Goal: Task Accomplishment & Management: Complete application form

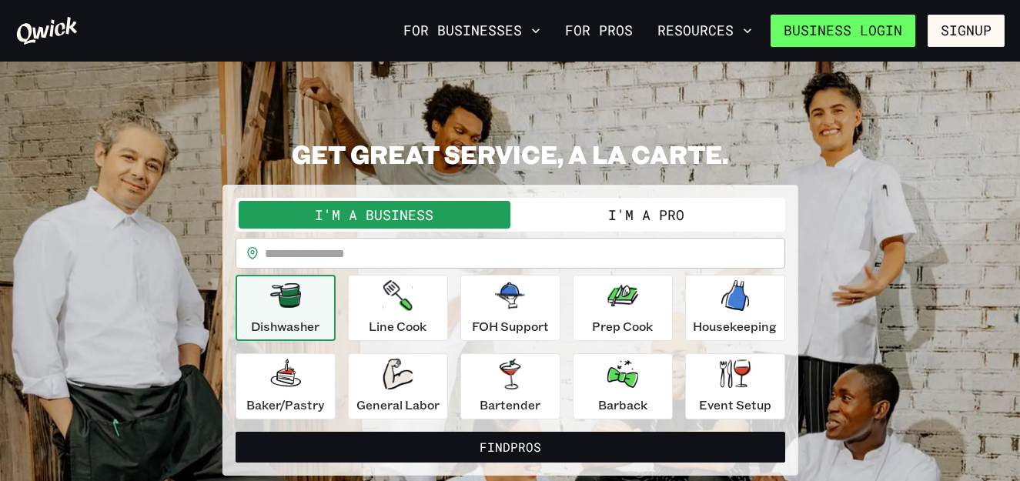
click at [878, 40] on link "Business Login" at bounding box center [842, 31] width 145 height 32
click at [609, 215] on button "I'm a Pro" at bounding box center [646, 215] width 272 height 28
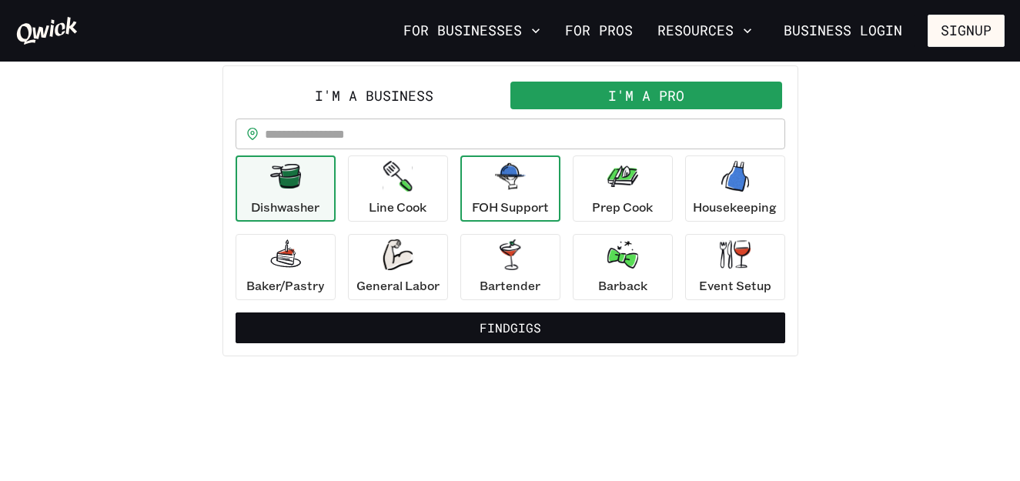
scroll to position [116, 0]
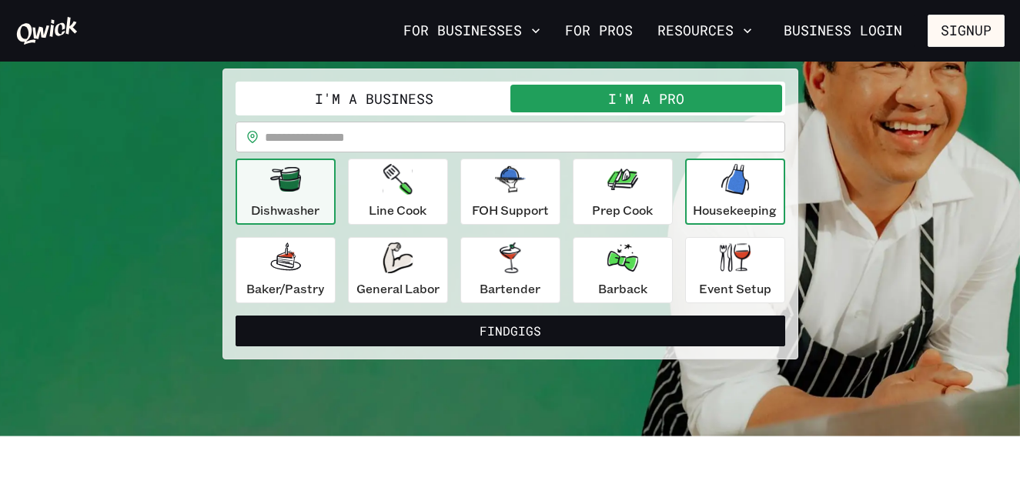
click at [741, 179] on icon "button" at bounding box center [735, 179] width 28 height 31
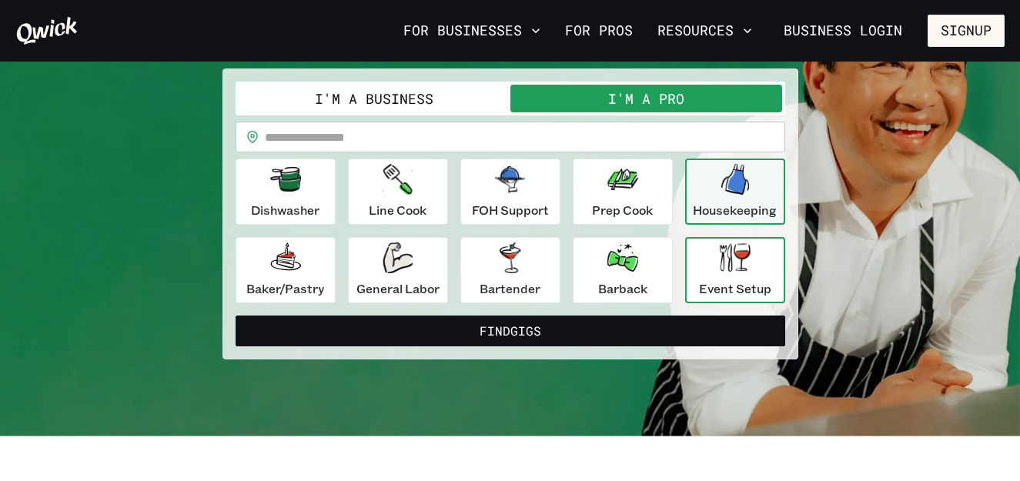
click at [729, 272] on icon "button" at bounding box center [734, 257] width 31 height 28
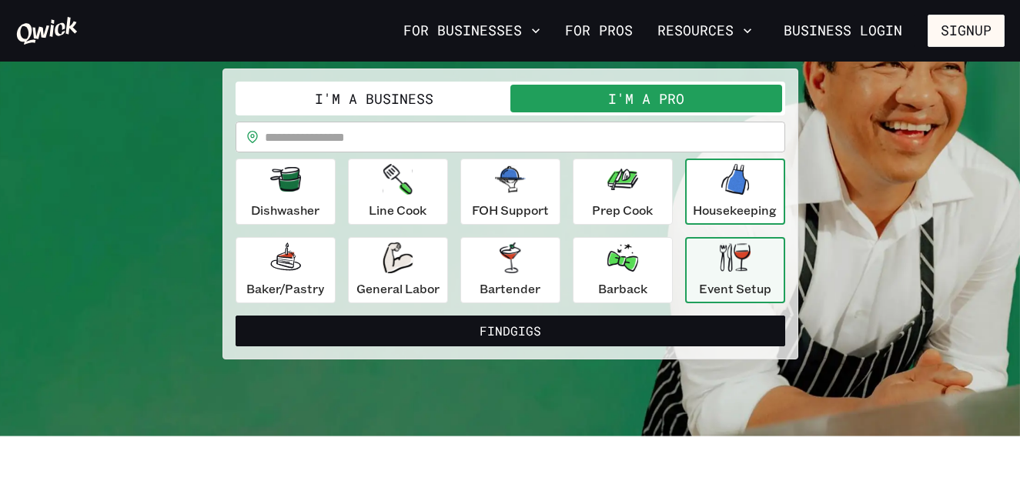
click at [726, 197] on div "Housekeeping" at bounding box center [734, 191] width 84 height 55
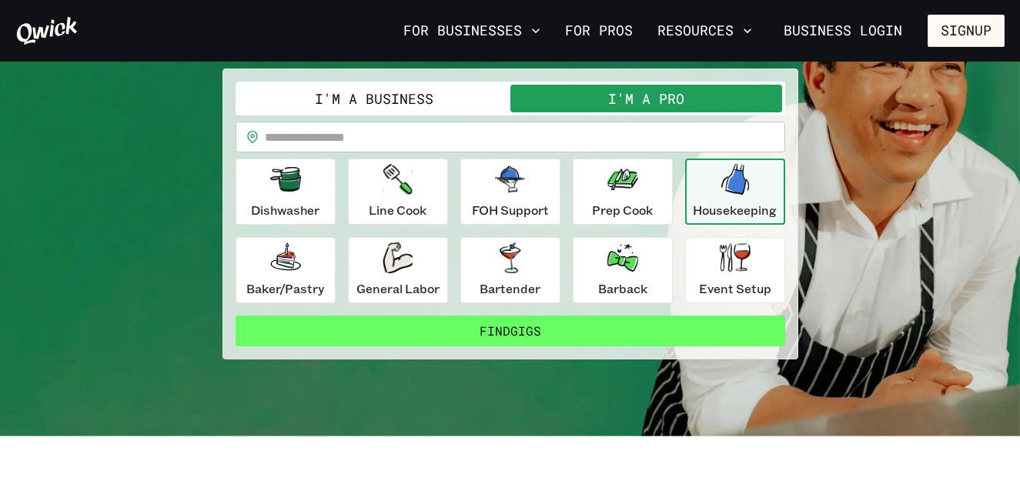
click at [569, 328] on button "Find Gigs" at bounding box center [509, 330] width 549 height 31
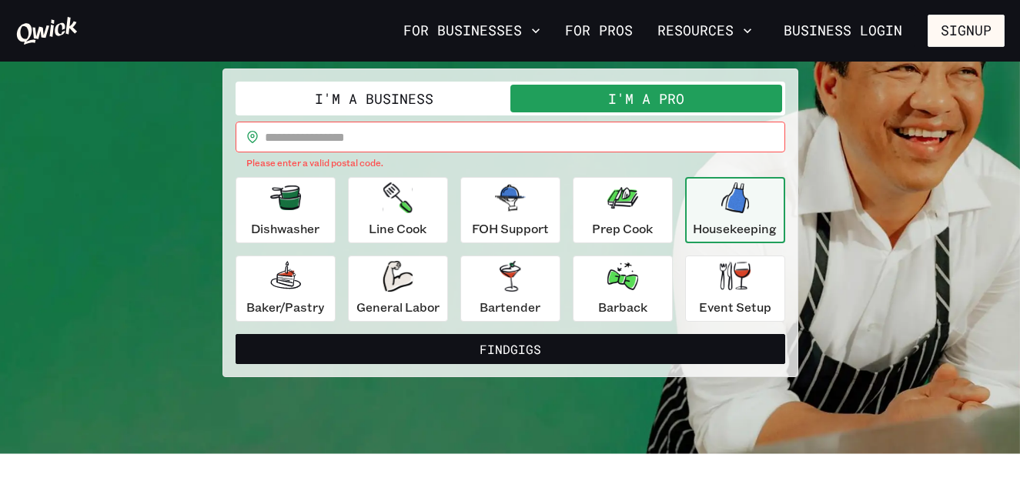
click at [442, 139] on input "text" at bounding box center [525, 137] width 520 height 31
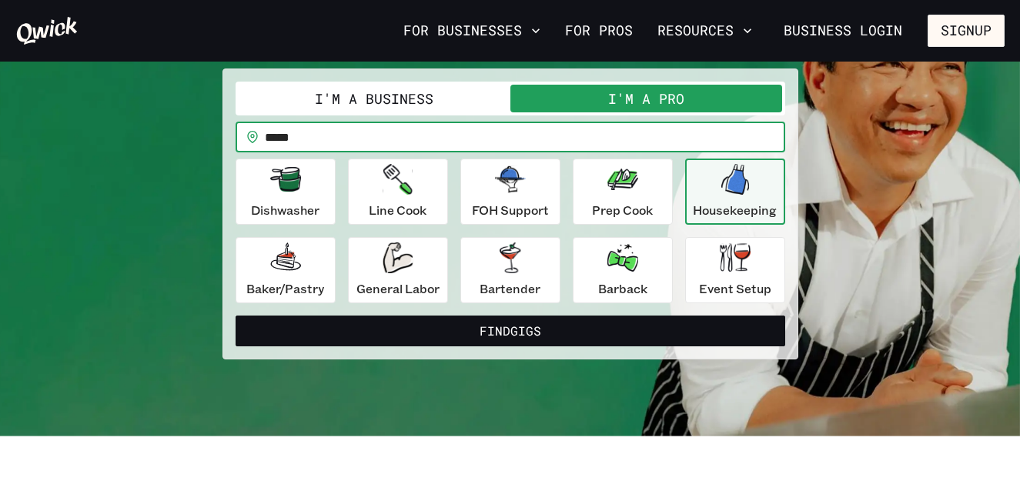
type input "*****"
click at [235, 315] on button "Find Gigs" at bounding box center [509, 330] width 549 height 31
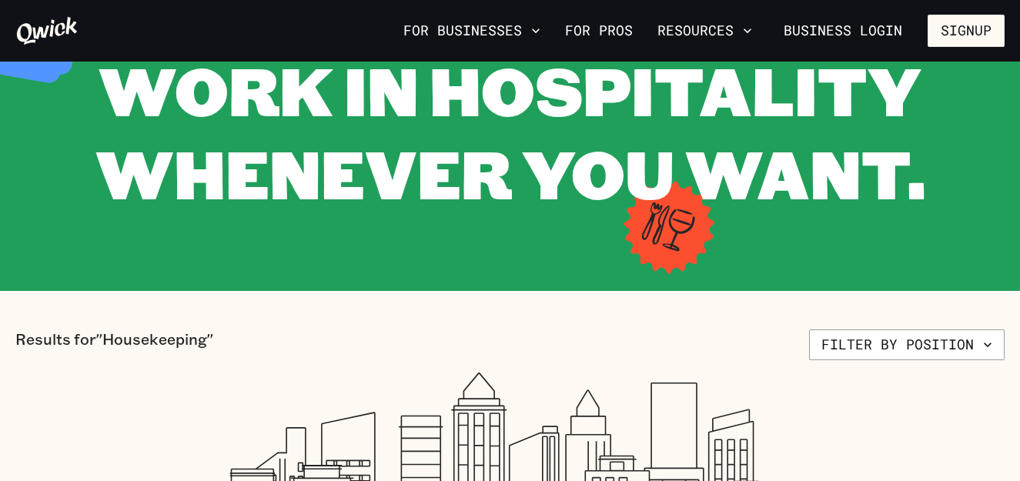
scroll to position [79, 0]
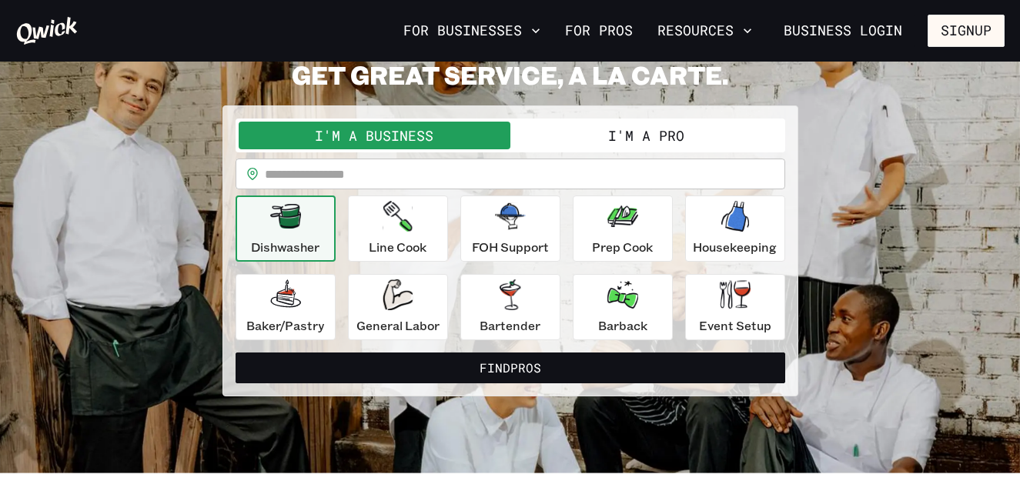
scroll to position [116, 0]
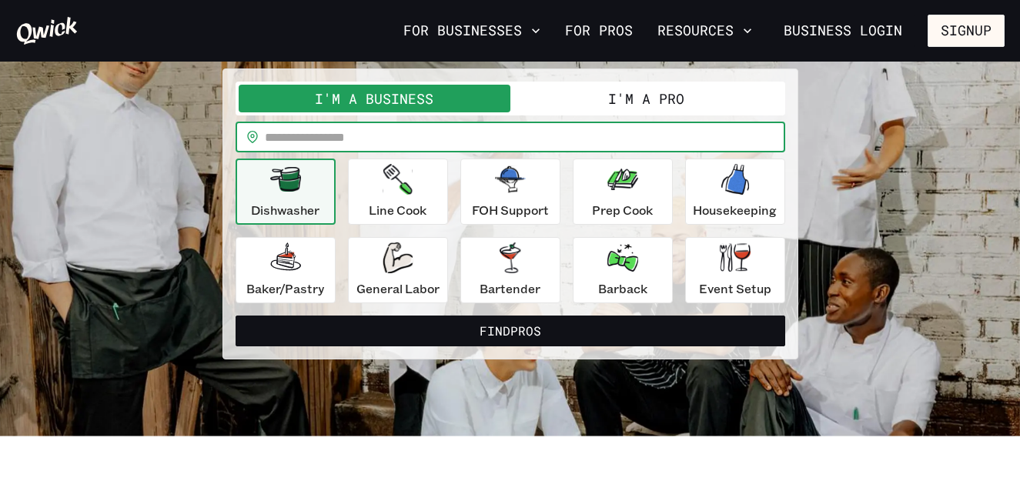
click at [596, 132] on input "text" at bounding box center [525, 137] width 520 height 31
type input "*****"
click at [706, 276] on div "Event Setup" at bounding box center [735, 269] width 72 height 55
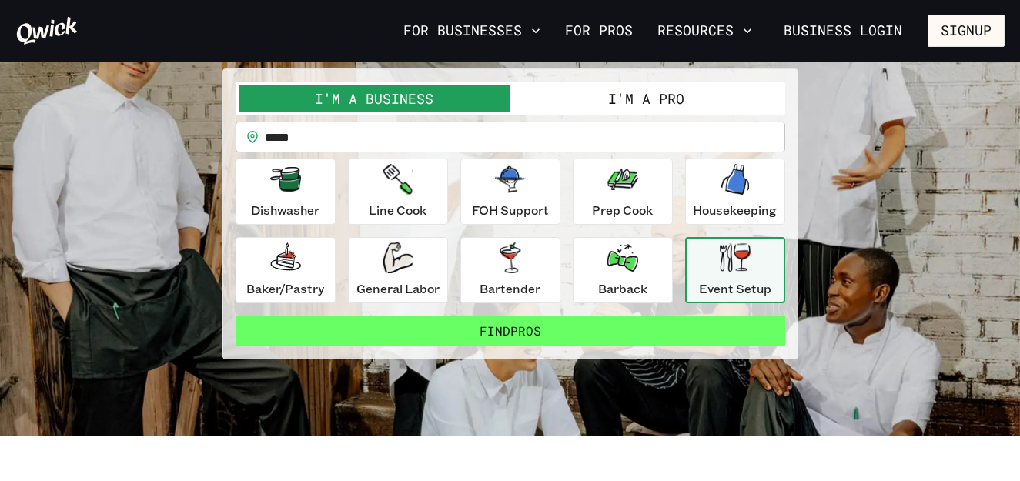
click at [578, 333] on button "Find Pros" at bounding box center [509, 330] width 549 height 31
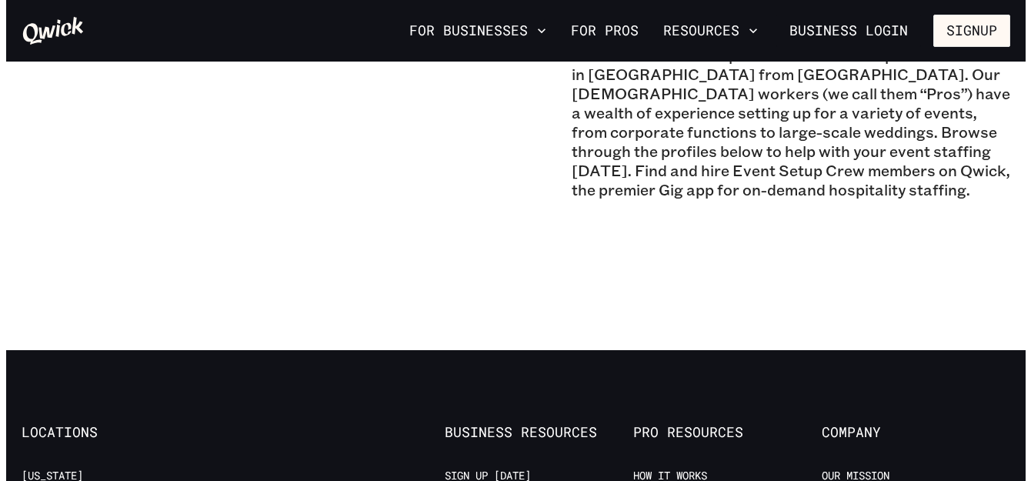
scroll to position [1447, 0]
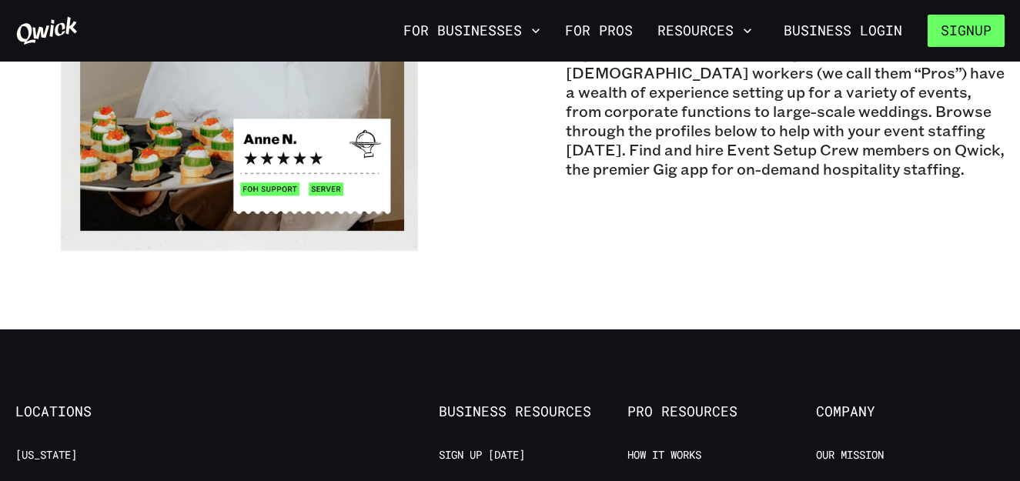
click at [982, 32] on button "Signup" at bounding box center [965, 31] width 77 height 32
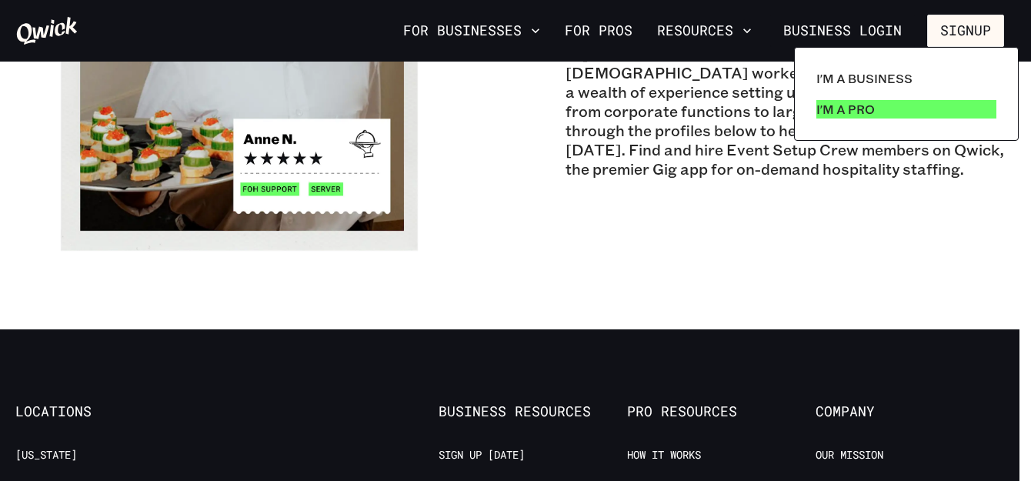
click at [869, 112] on p "I'm a Pro" at bounding box center [845, 109] width 58 height 18
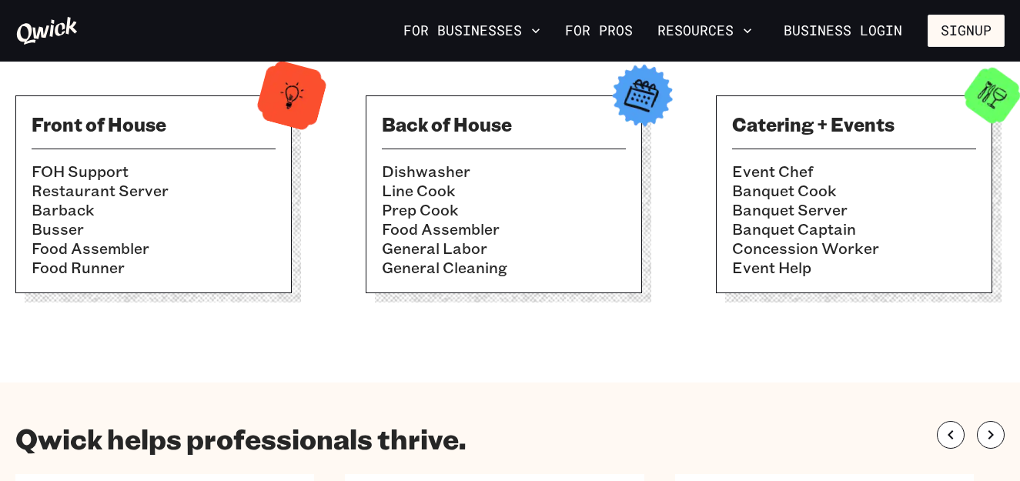
scroll to position [542, 0]
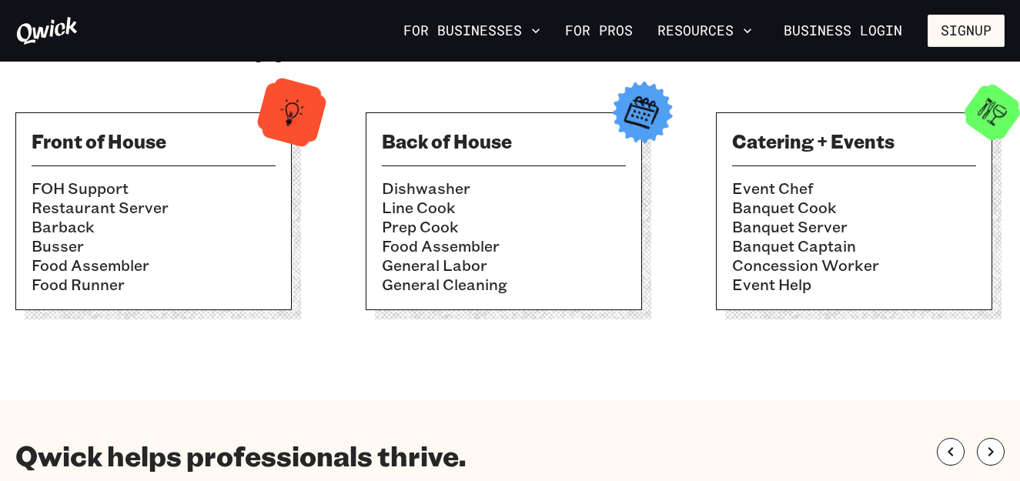
click at [229, 225] on li "Barback" at bounding box center [154, 226] width 244 height 19
click at [204, 240] on li "Busser" at bounding box center [154, 245] width 244 height 19
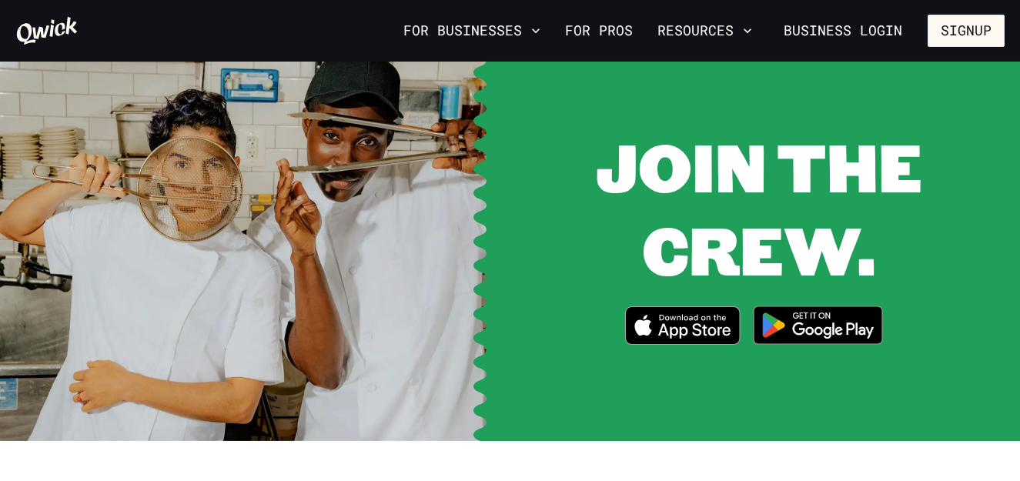
scroll to position [1974, 0]
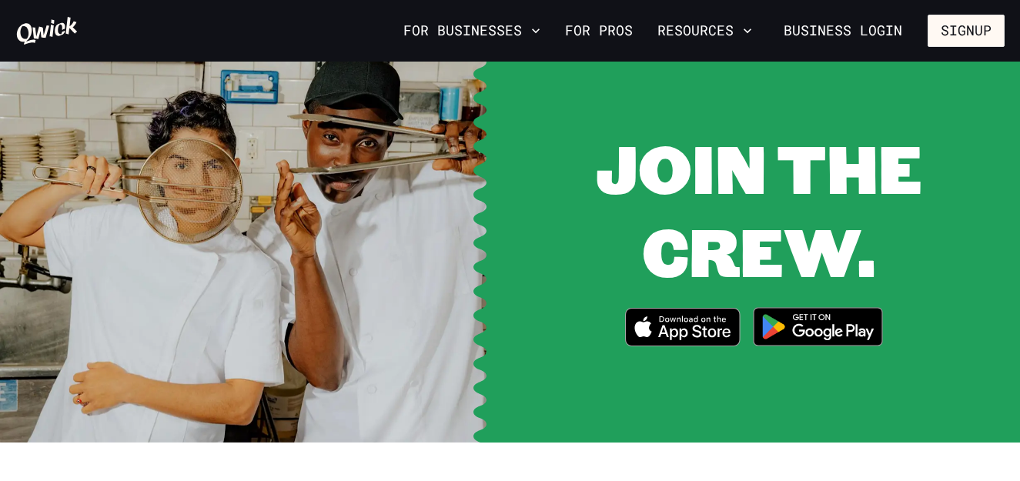
click at [819, 298] on img at bounding box center [817, 327] width 149 height 58
click at [786, 298] on img at bounding box center [817, 327] width 149 height 58
